Goal: Information Seeking & Learning: Learn about a topic

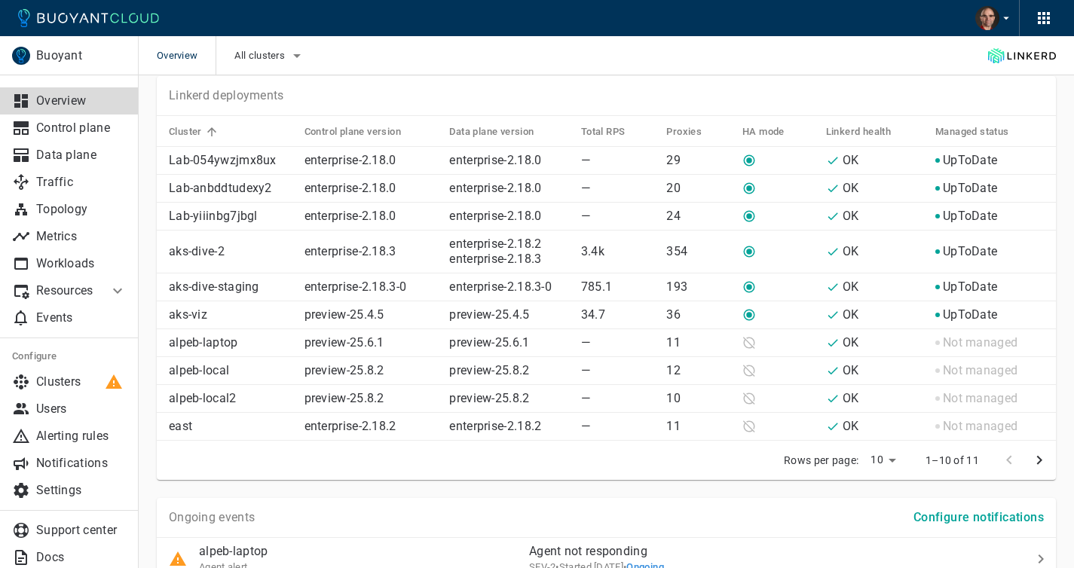
scroll to position [696, 0]
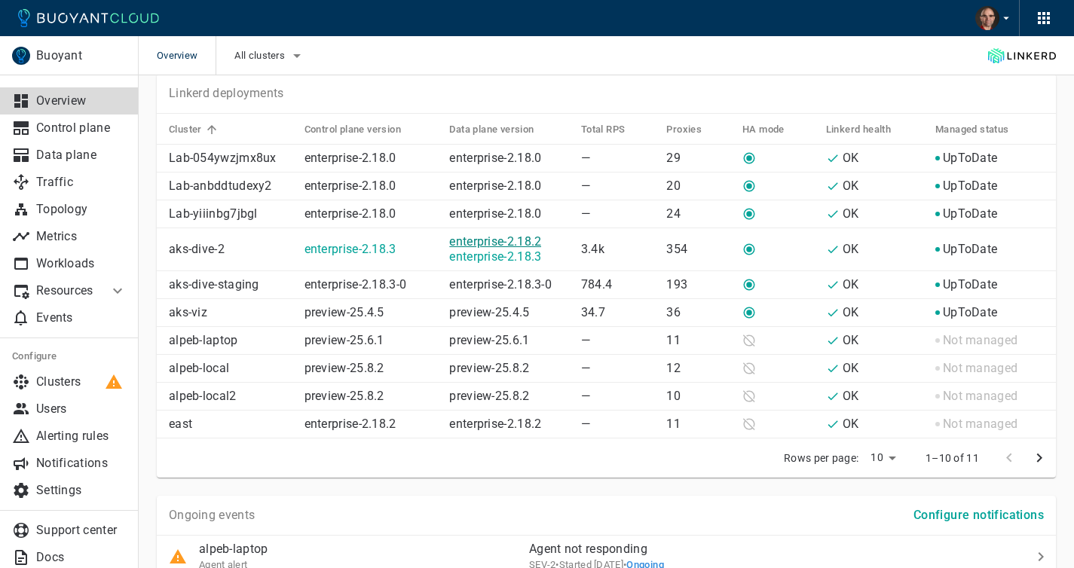
click at [498, 238] on link "enterprise-2.18.2" at bounding box center [495, 241] width 92 height 14
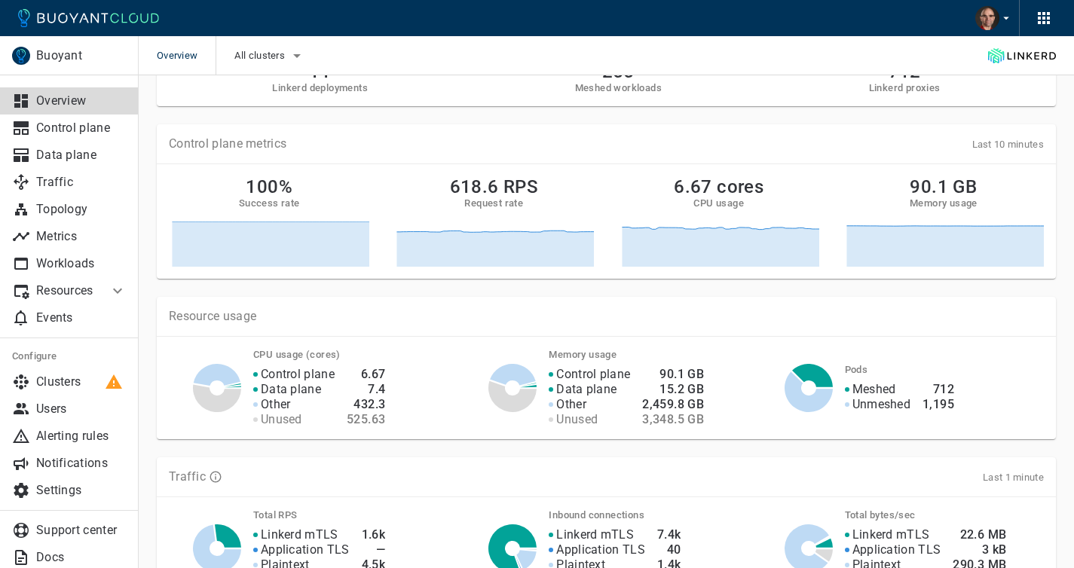
scroll to position [47, 0]
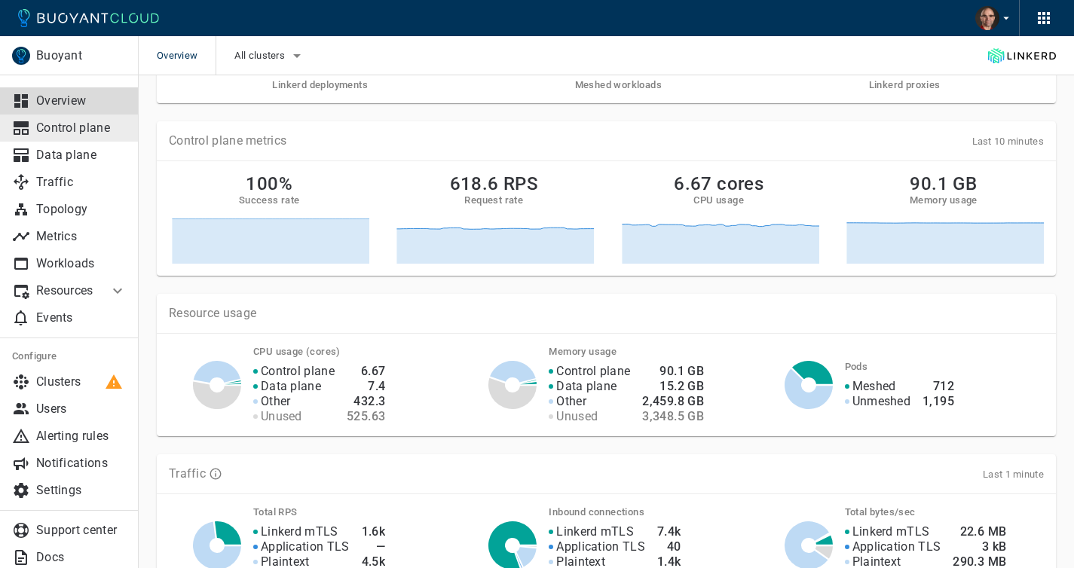
click at [62, 133] on p "Control plane" at bounding box center [81, 128] width 90 height 15
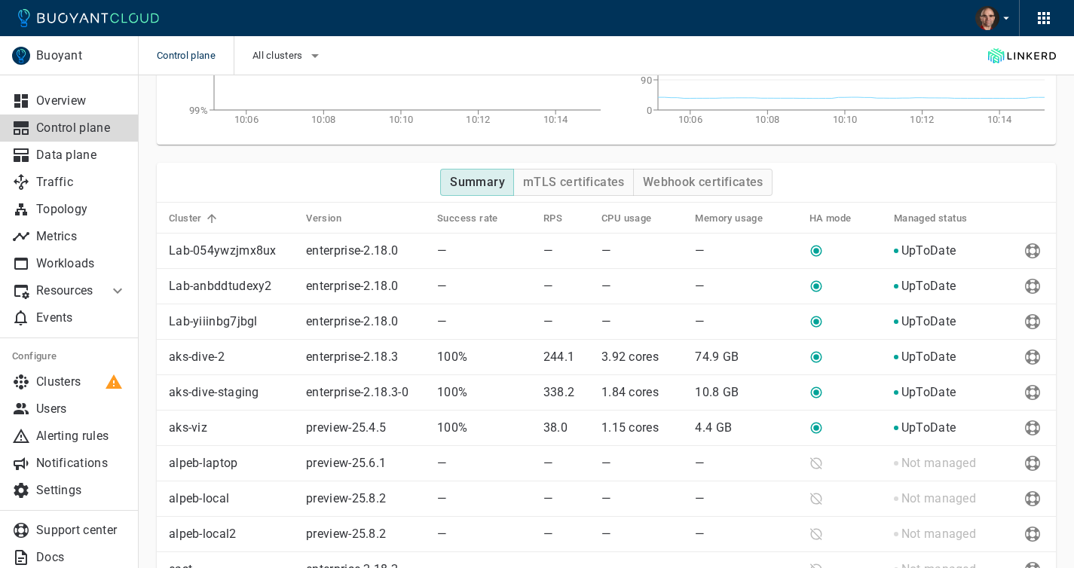
scroll to position [187, 0]
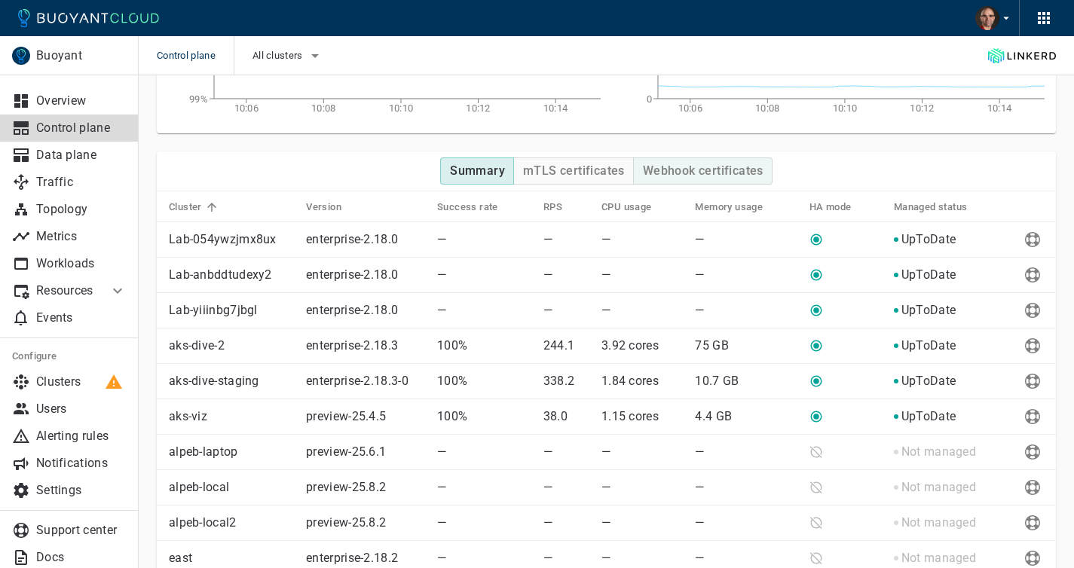
click at [590, 169] on h4 "mTLS certificates" at bounding box center [574, 171] width 102 height 15
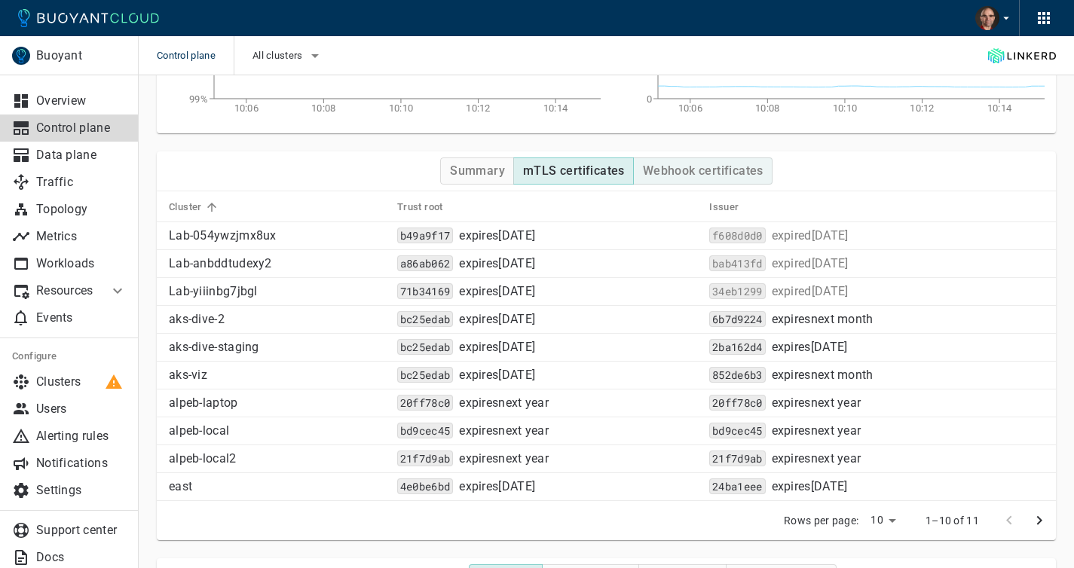
click at [714, 172] on h4 "Webhook certificates" at bounding box center [703, 171] width 121 height 15
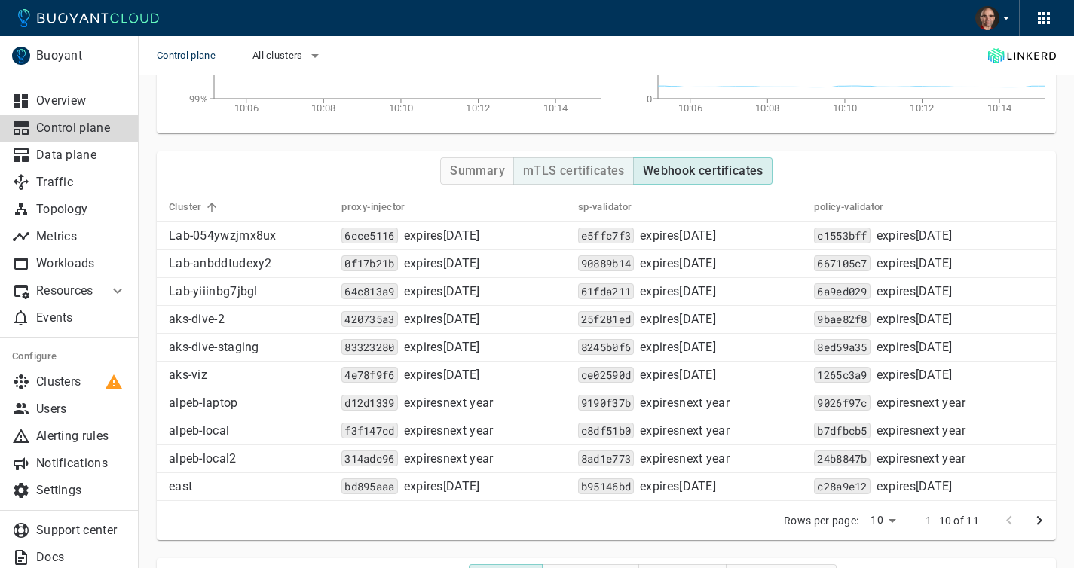
click at [560, 171] on h4 "mTLS certificates" at bounding box center [574, 171] width 102 height 15
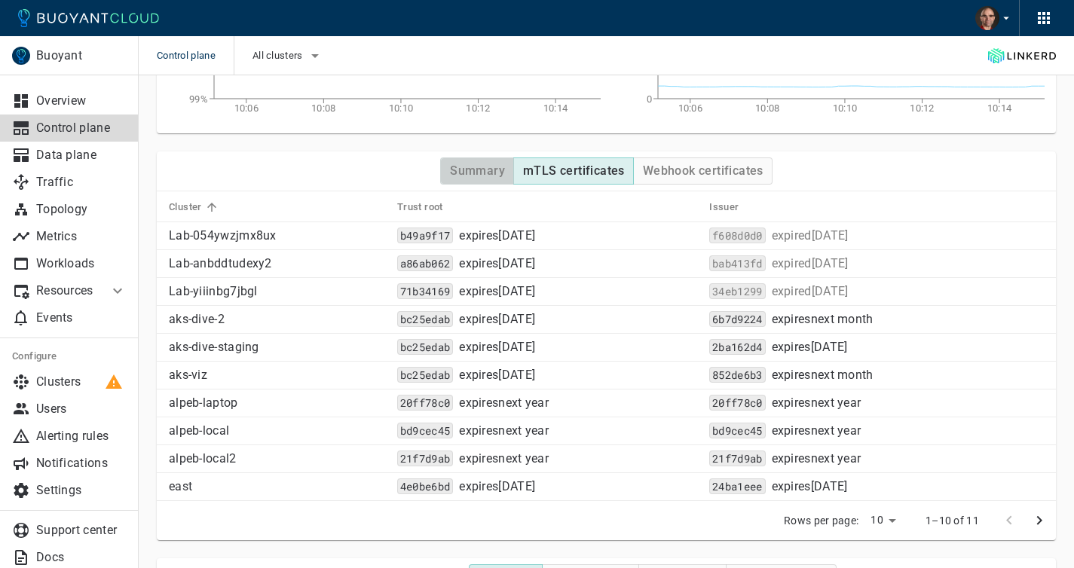
click at [457, 159] on button "Summary" at bounding box center [477, 171] width 74 height 27
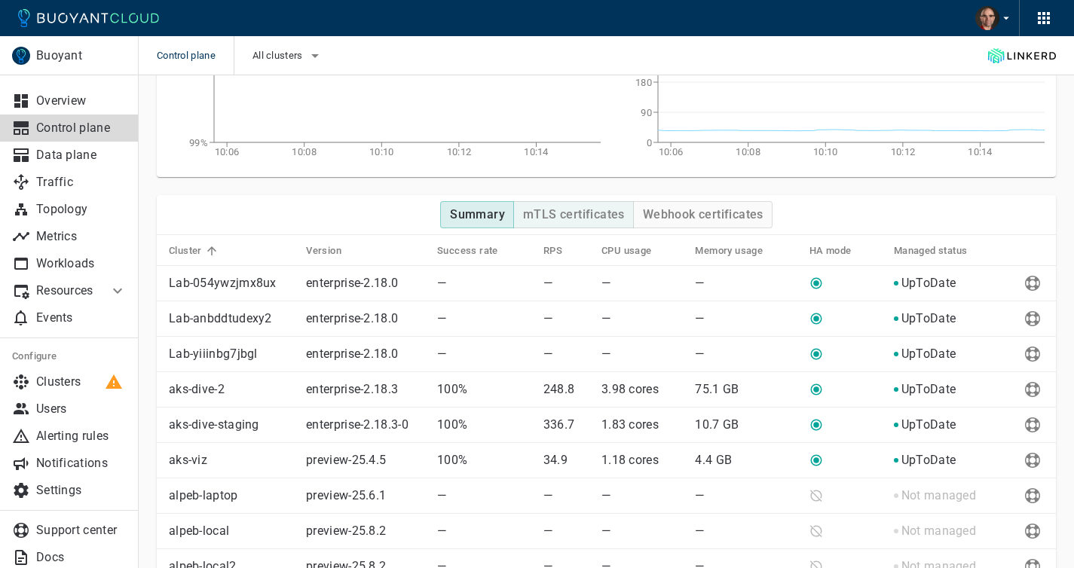
scroll to position [144, 0]
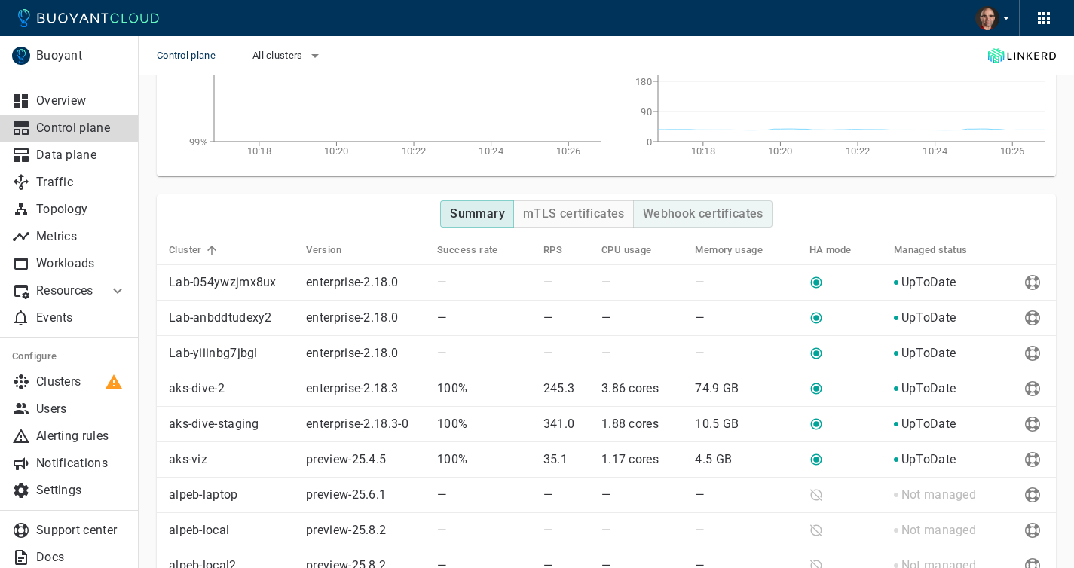
type button "Summary"
click at [595, 221] on h4 "mTLS certificates" at bounding box center [574, 213] width 102 height 15
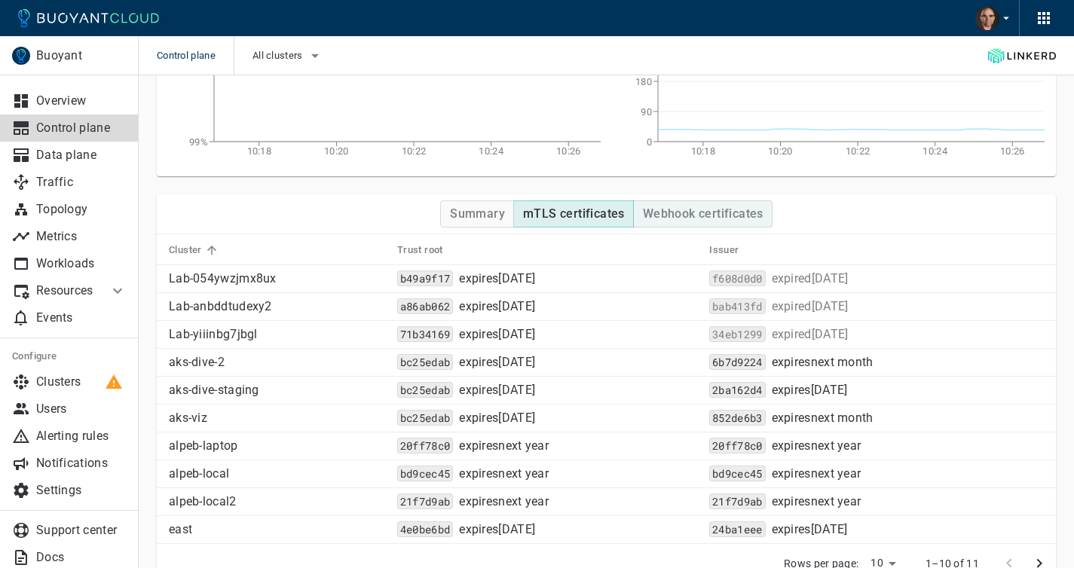
click at [695, 224] on button "Webhook certificates" at bounding box center [702, 213] width 139 height 27
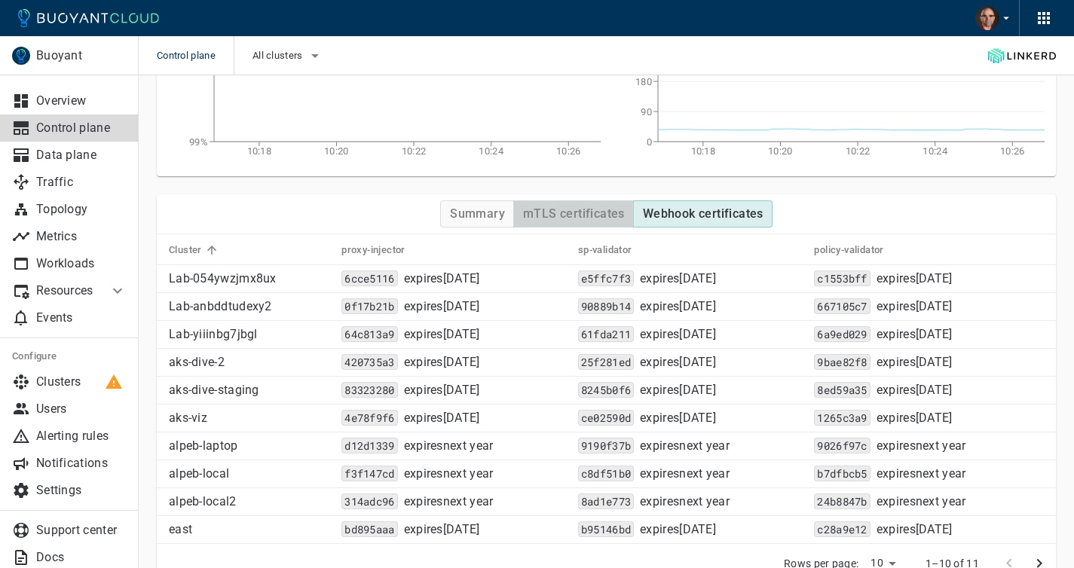
click at [573, 216] on h4 "mTLS certificates" at bounding box center [574, 213] width 102 height 15
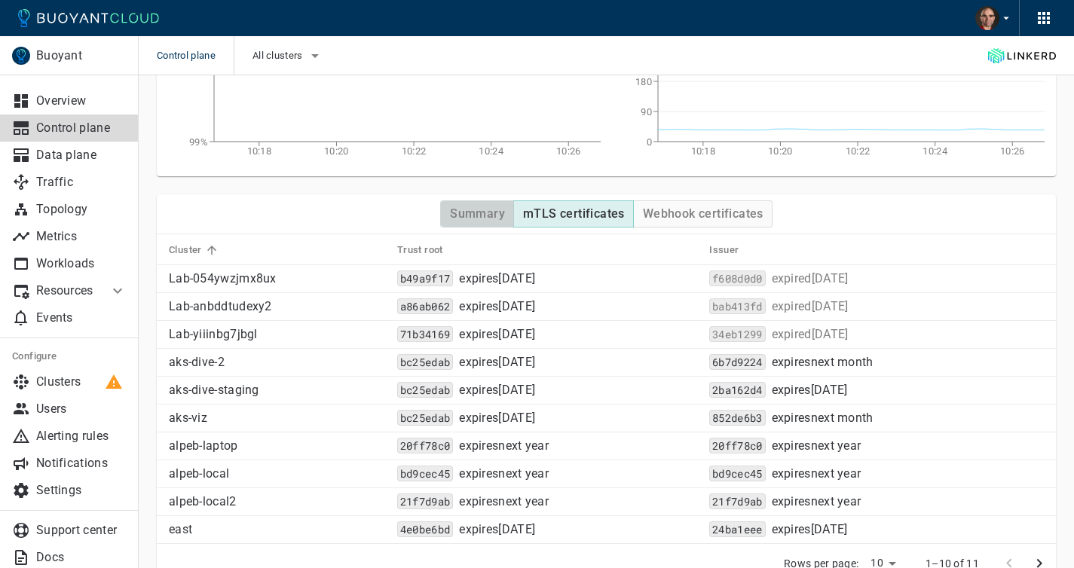
click at [476, 213] on h4 "Summary" at bounding box center [477, 213] width 55 height 15
